Goal: Task Accomplishment & Management: Use online tool/utility

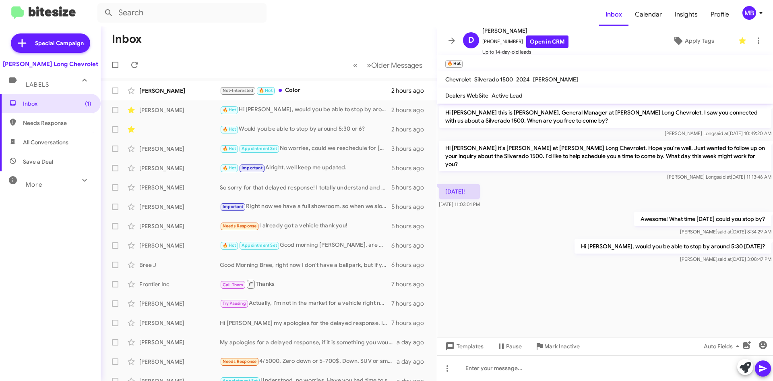
click at [123, 66] on label at bounding box center [115, 65] width 16 height 16
click at [115, 68] on input "checkbox" at bounding box center [115, 68] width 0 height 0
checkbox input "true"
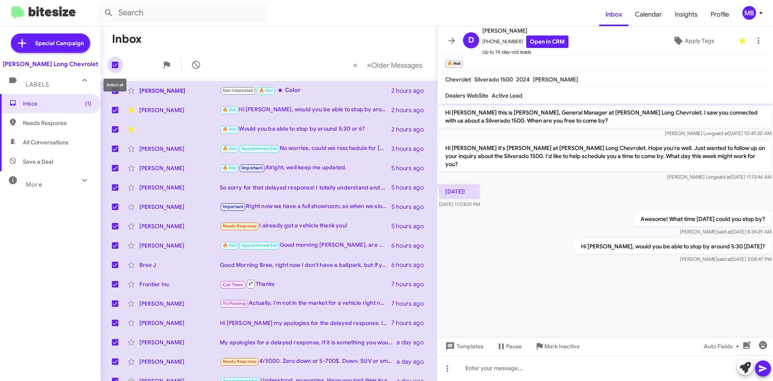
checkbox input "true"
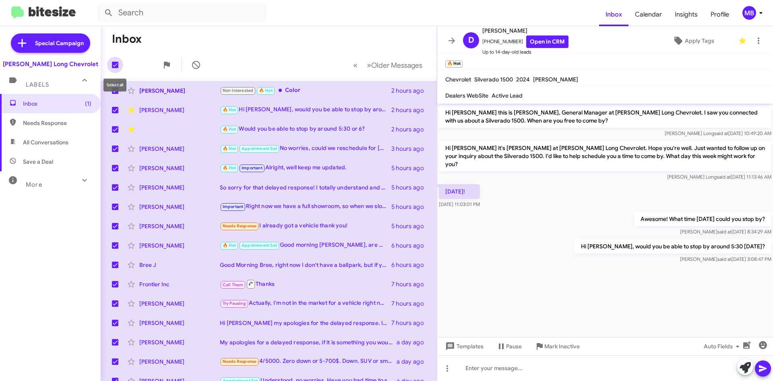
checkbox input "true"
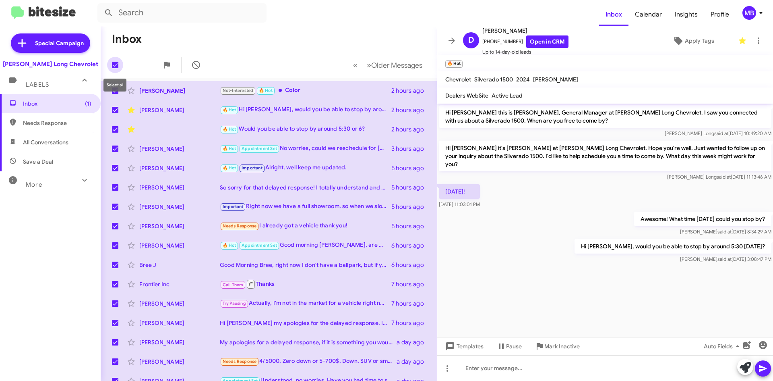
checkbox input "true"
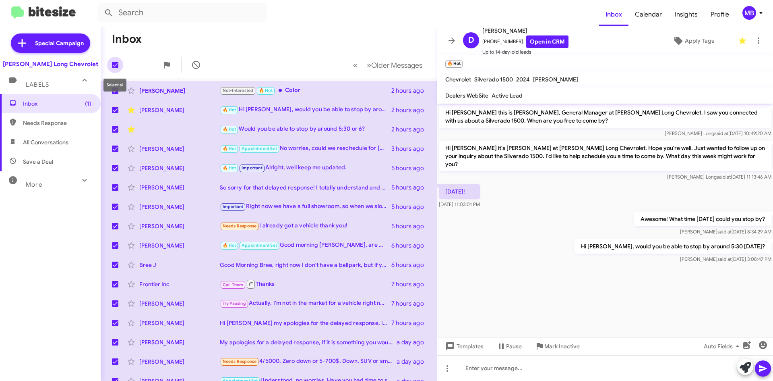
checkbox input "true"
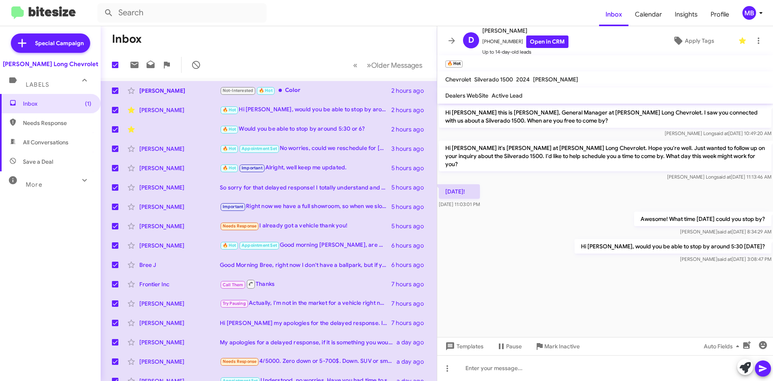
click at [117, 63] on span at bounding box center [115, 65] width 6 height 6
click at [115, 68] on input "checkbox" at bounding box center [115, 68] width 0 height 0
checkbox input "false"
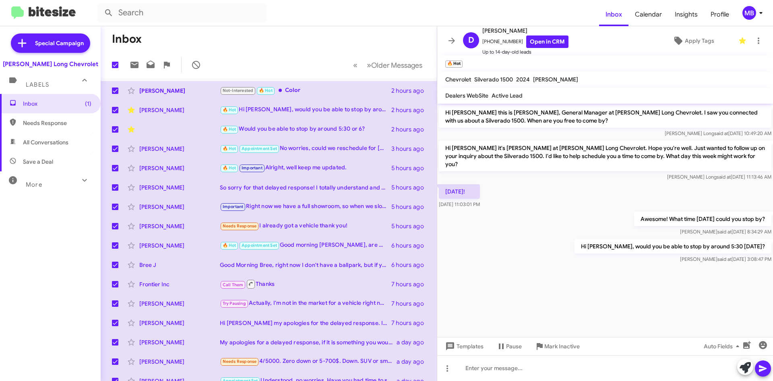
checkbox input "false"
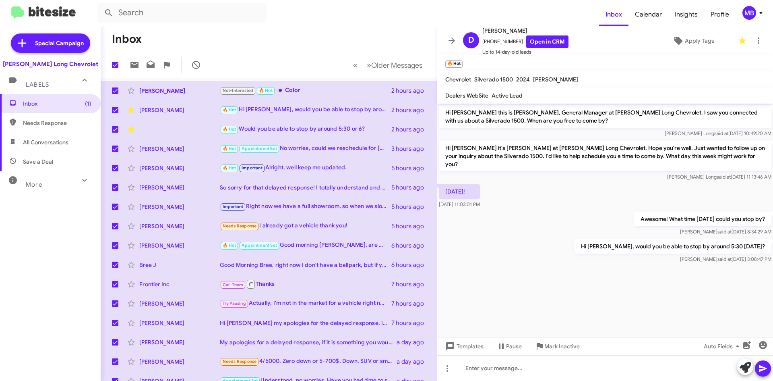
checkbox input "false"
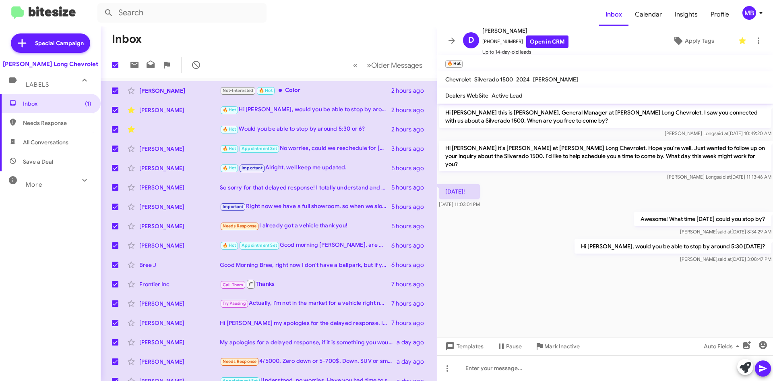
checkbox input "false"
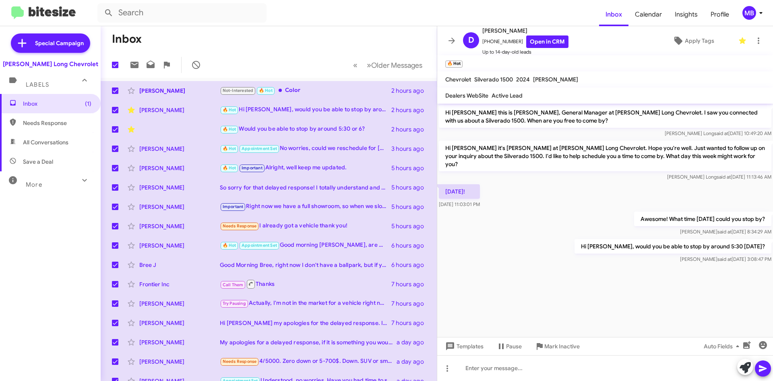
checkbox input "false"
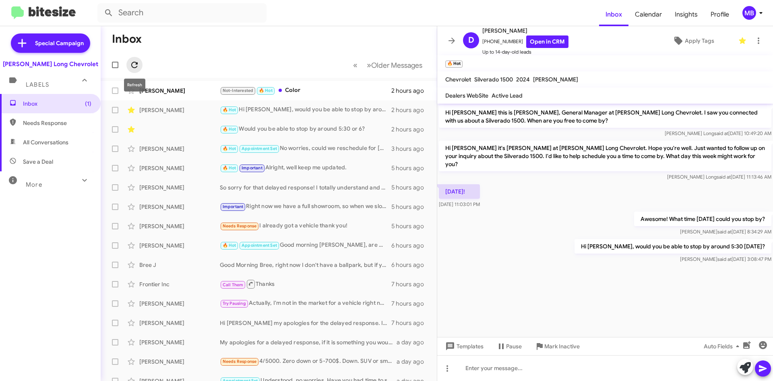
click at [133, 62] on icon at bounding box center [135, 65] width 10 height 10
click at [131, 64] on icon at bounding box center [135, 65] width 10 height 10
click at [131, 61] on icon at bounding box center [135, 65] width 10 height 10
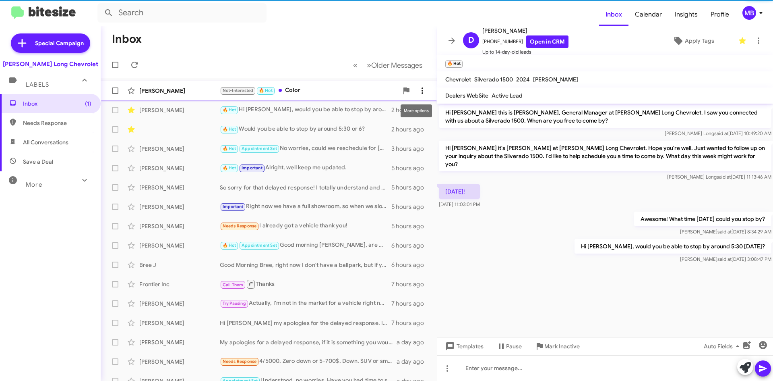
click at [418, 89] on icon at bounding box center [423, 91] width 10 height 10
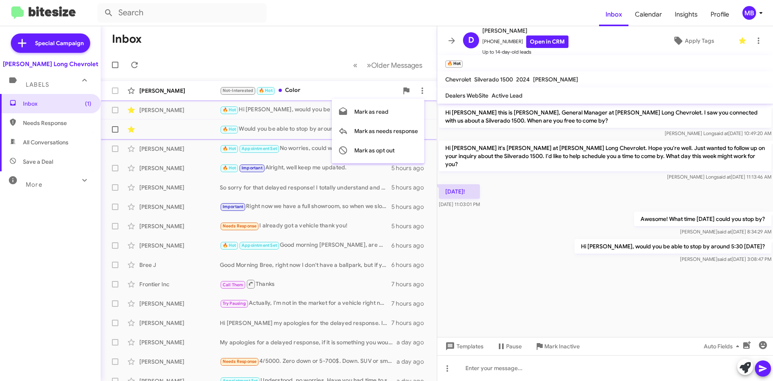
click at [406, 131] on span "Mark as needs response" at bounding box center [386, 130] width 64 height 19
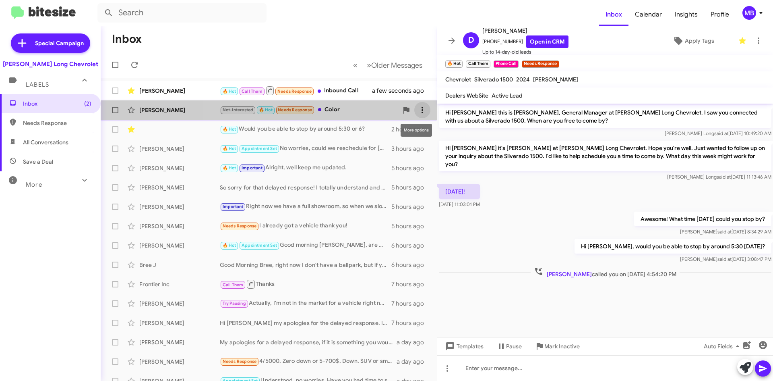
click at [414, 116] on button at bounding box center [422, 110] width 16 height 16
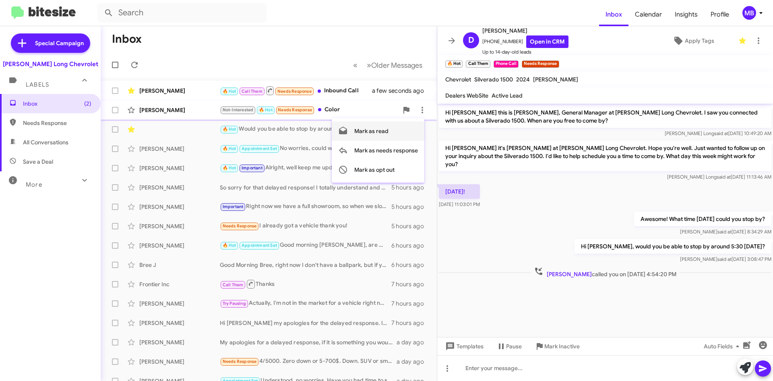
click at [397, 137] on button "Mark as read" at bounding box center [378, 130] width 93 height 19
click at [348, 95] on div "🔥 Hot Call Them Needs Response Inbound Call" at bounding box center [309, 90] width 178 height 10
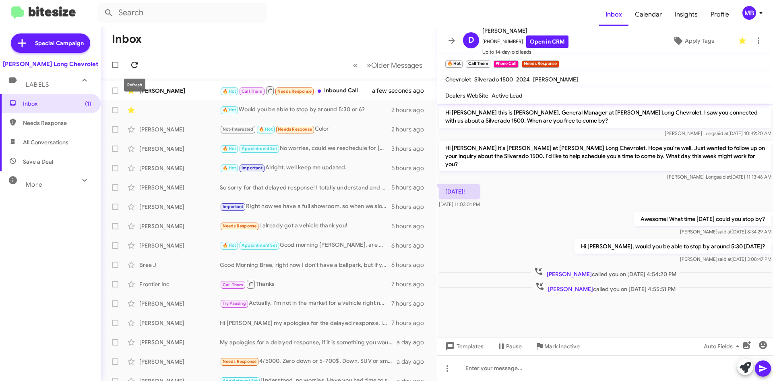
click at [141, 67] on span at bounding box center [134, 65] width 16 height 10
click at [336, 92] on div "🔥 Hot Call Them Needs Response Inbound Call" at bounding box center [309, 90] width 178 height 10
click at [139, 64] on icon at bounding box center [135, 65] width 10 height 10
click at [132, 60] on icon at bounding box center [135, 65] width 10 height 10
